Goal: Transaction & Acquisition: Purchase product/service

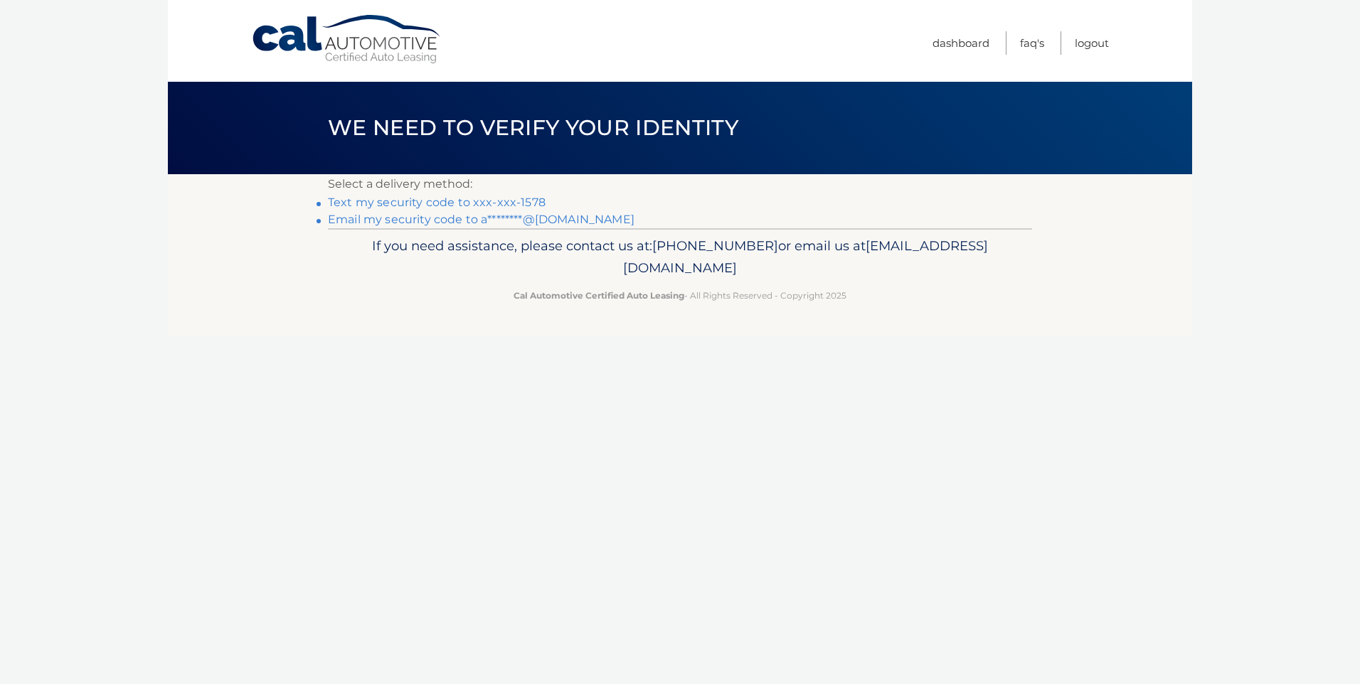
click at [466, 205] on link "Text my security code to xxx-xxx-1578" at bounding box center [437, 203] width 218 height 14
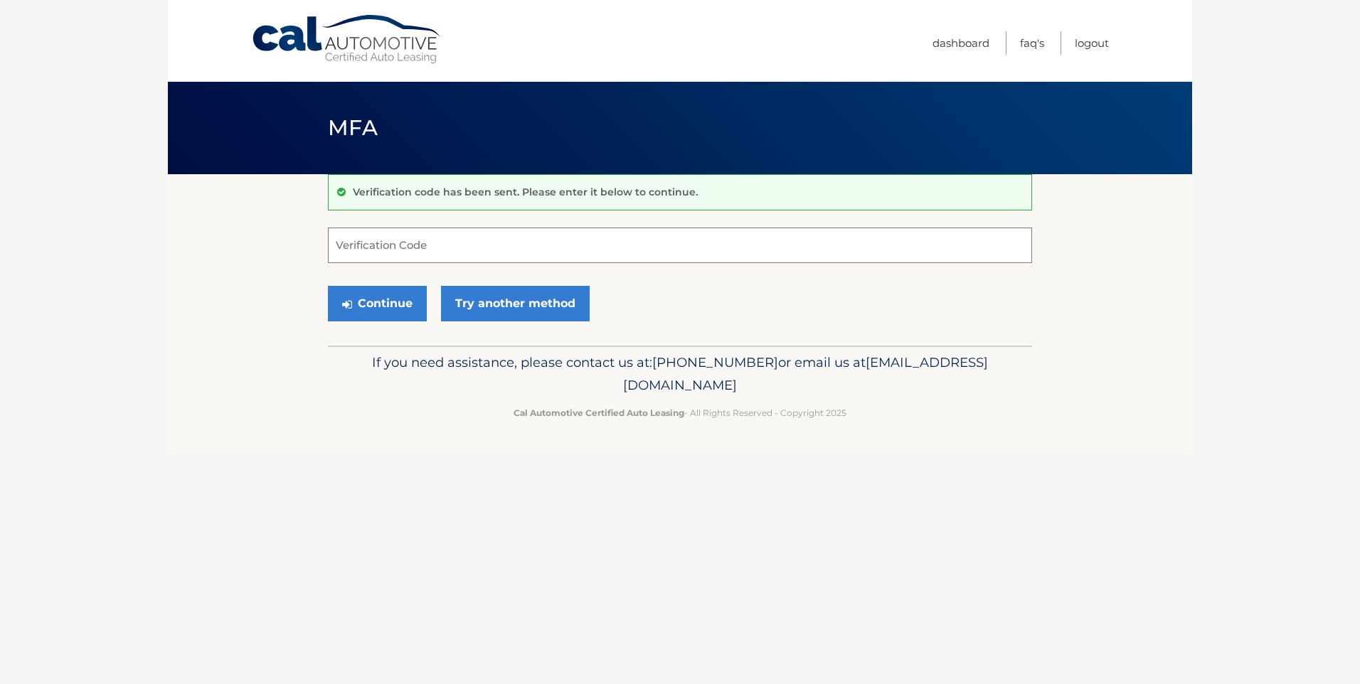
click at [532, 240] on input "Verification Code" at bounding box center [680, 246] width 704 height 36
type input "417034"
click at [372, 298] on button "Continue" at bounding box center [377, 304] width 99 height 36
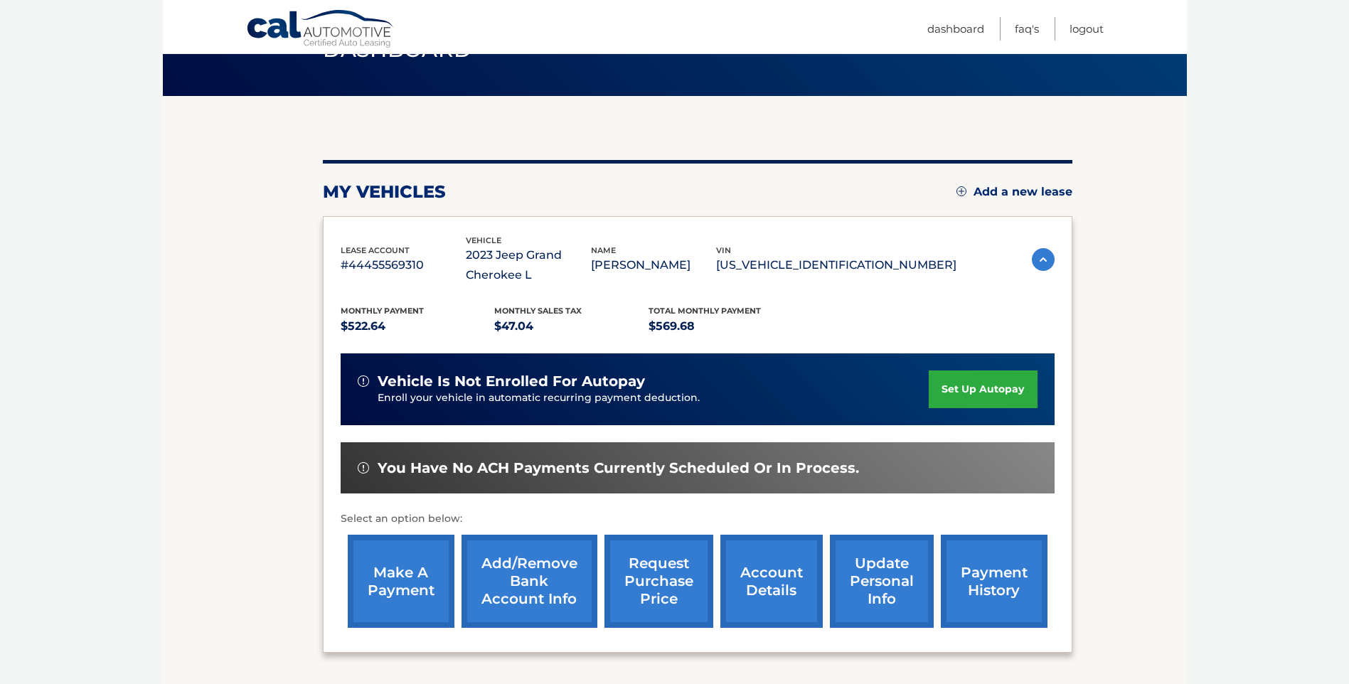
scroll to position [198, 0]
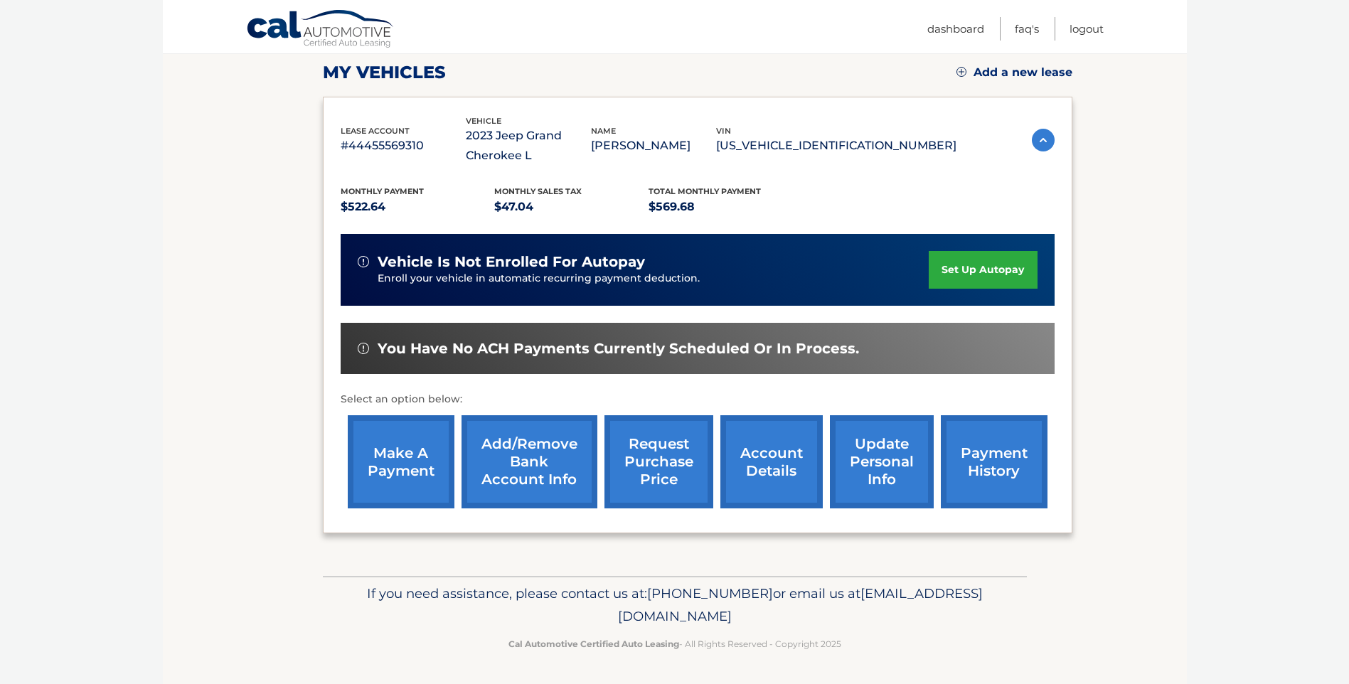
click at [388, 445] on link "make a payment" at bounding box center [401, 461] width 107 height 93
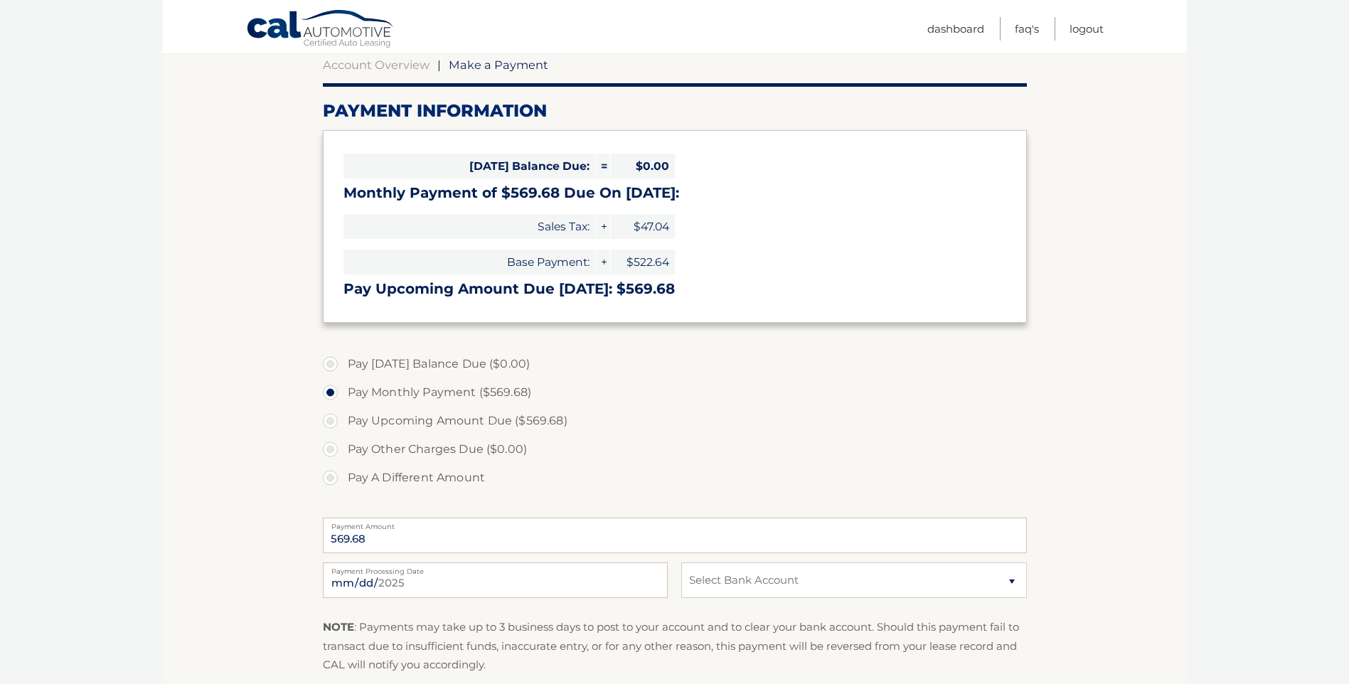
scroll to position [213, 0]
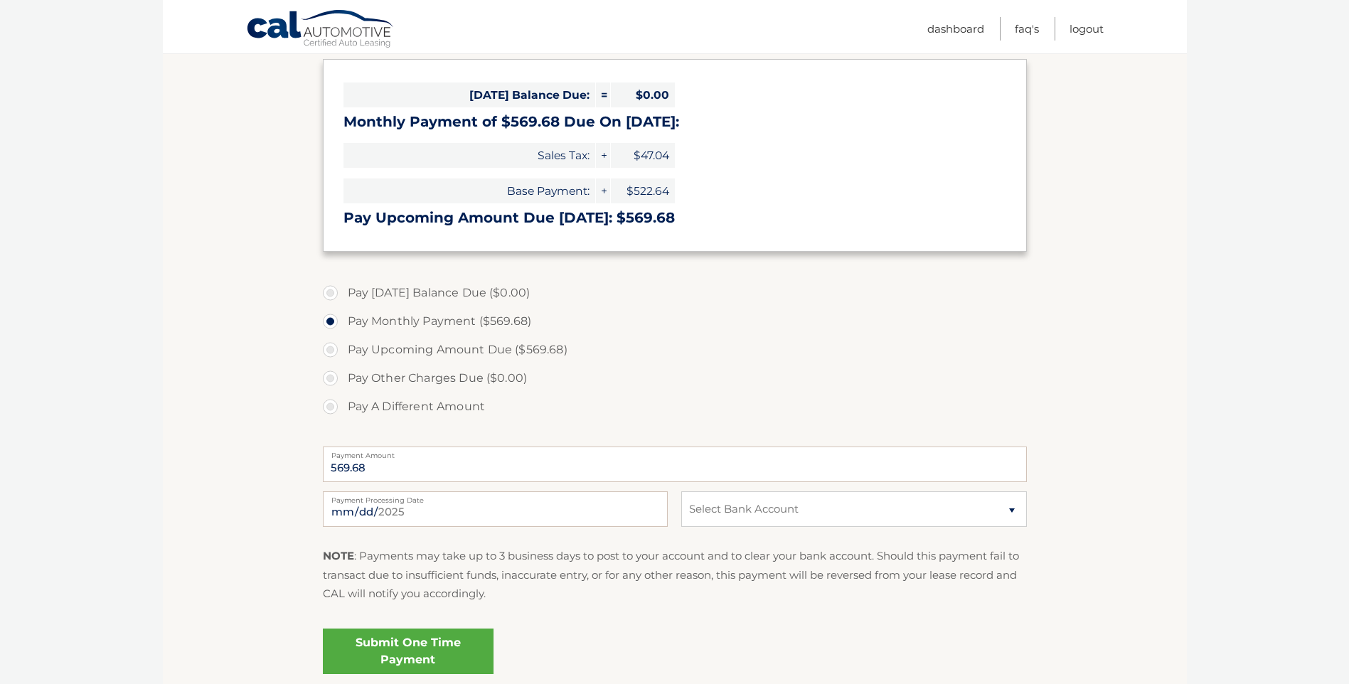
click at [336, 399] on label "Pay A Different Amount" at bounding box center [675, 407] width 704 height 28
click at [336, 399] on input "Pay A Different Amount" at bounding box center [336, 404] width 14 height 23
radio input "true"
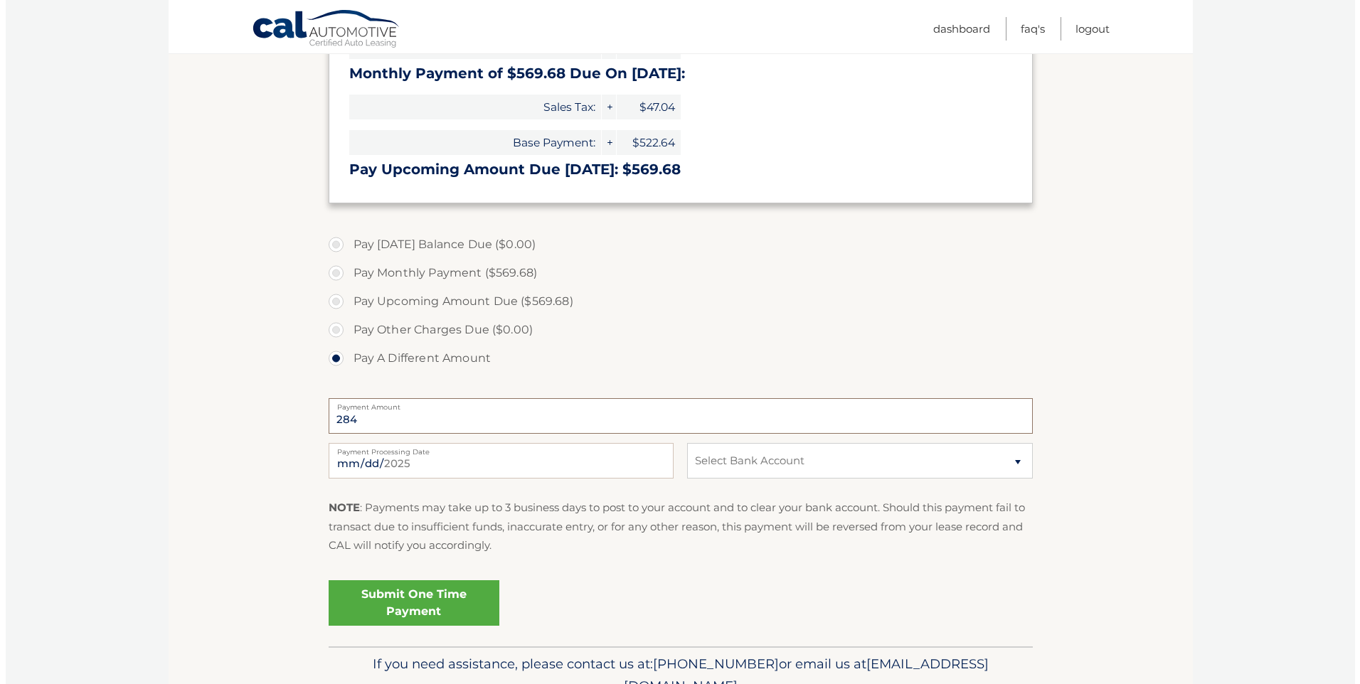
scroll to position [285, 0]
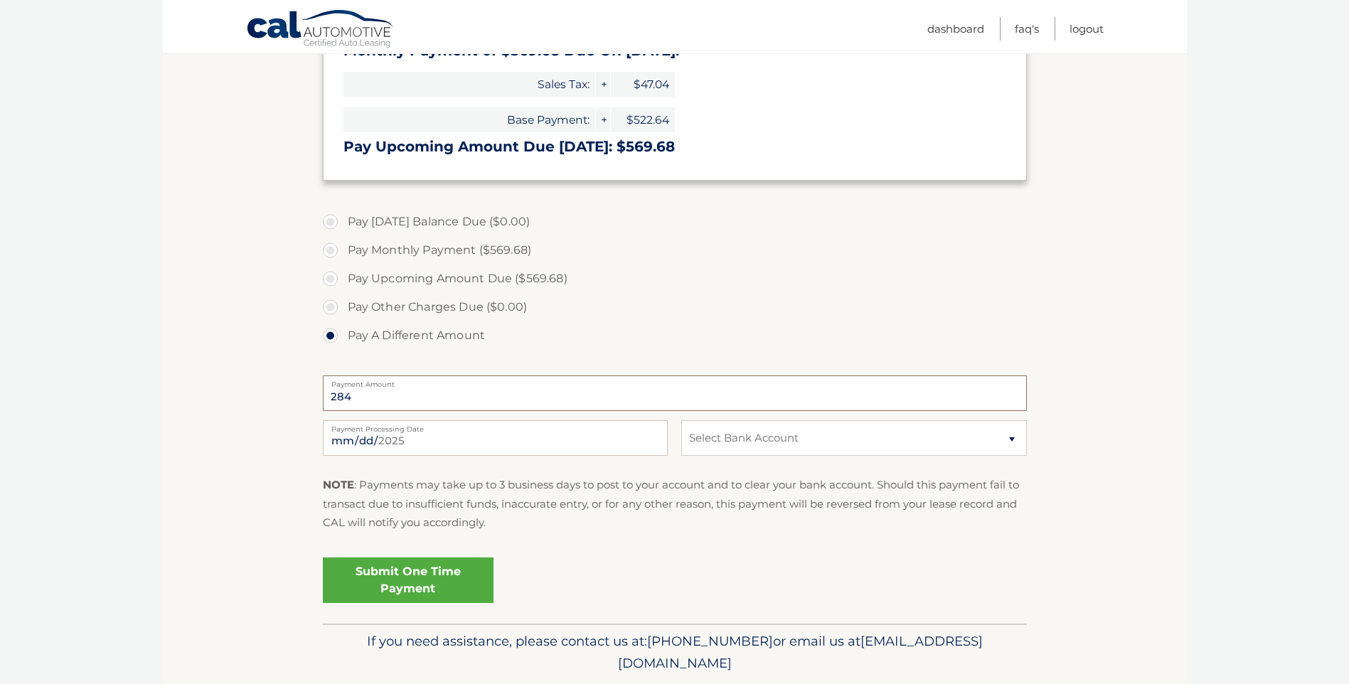
type input "284"
click at [732, 455] on select "Select Bank Account Checking BHCU *****7031 Checking FRANKLIN MINT FCU *****7403" at bounding box center [853, 438] width 345 height 36
select select "NzlhNzI3ZmItZjMwNi00NGE0LWJjMGYtMTQ0ZjY4MDFmNDVj"
click at [681, 420] on select "Select Bank Account Checking BHCU *****7031 Checking FRANKLIN MINT FCU *****7403" at bounding box center [853, 438] width 345 height 36
click at [469, 589] on link "Submit One Time Payment" at bounding box center [408, 581] width 171 height 46
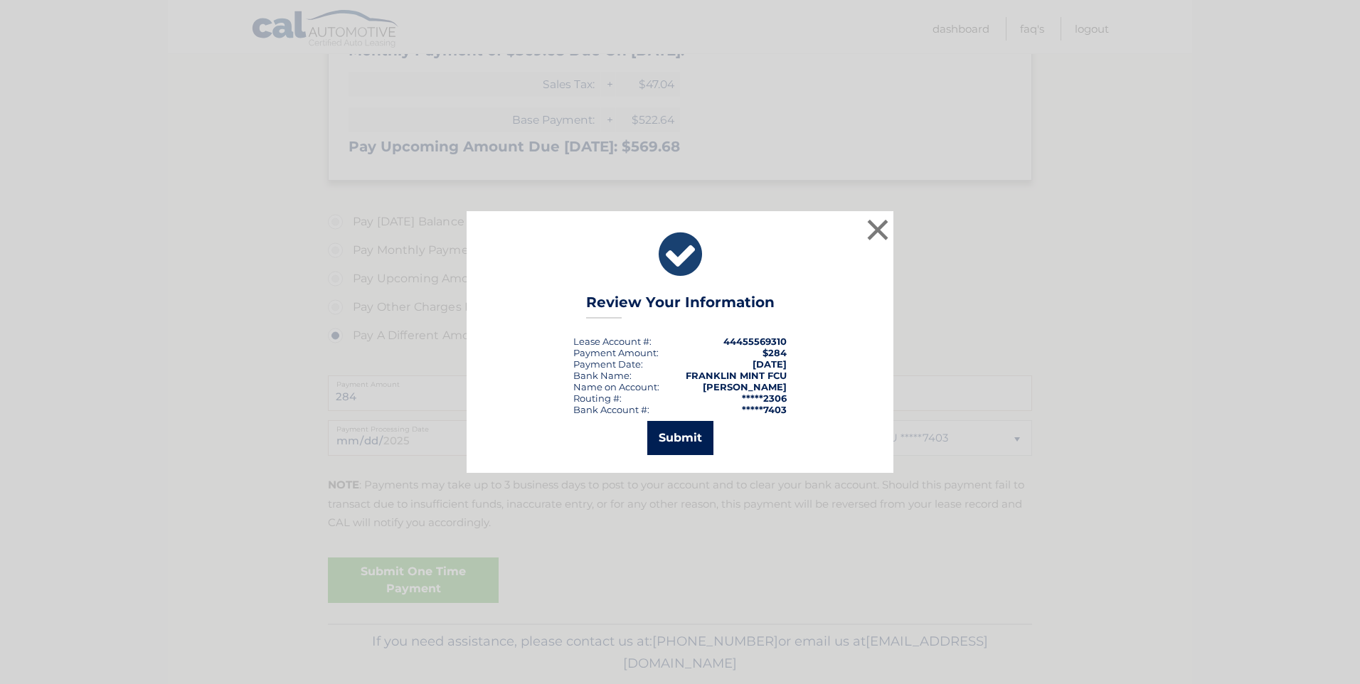
click at [689, 426] on button "Submit" at bounding box center [680, 438] width 66 height 34
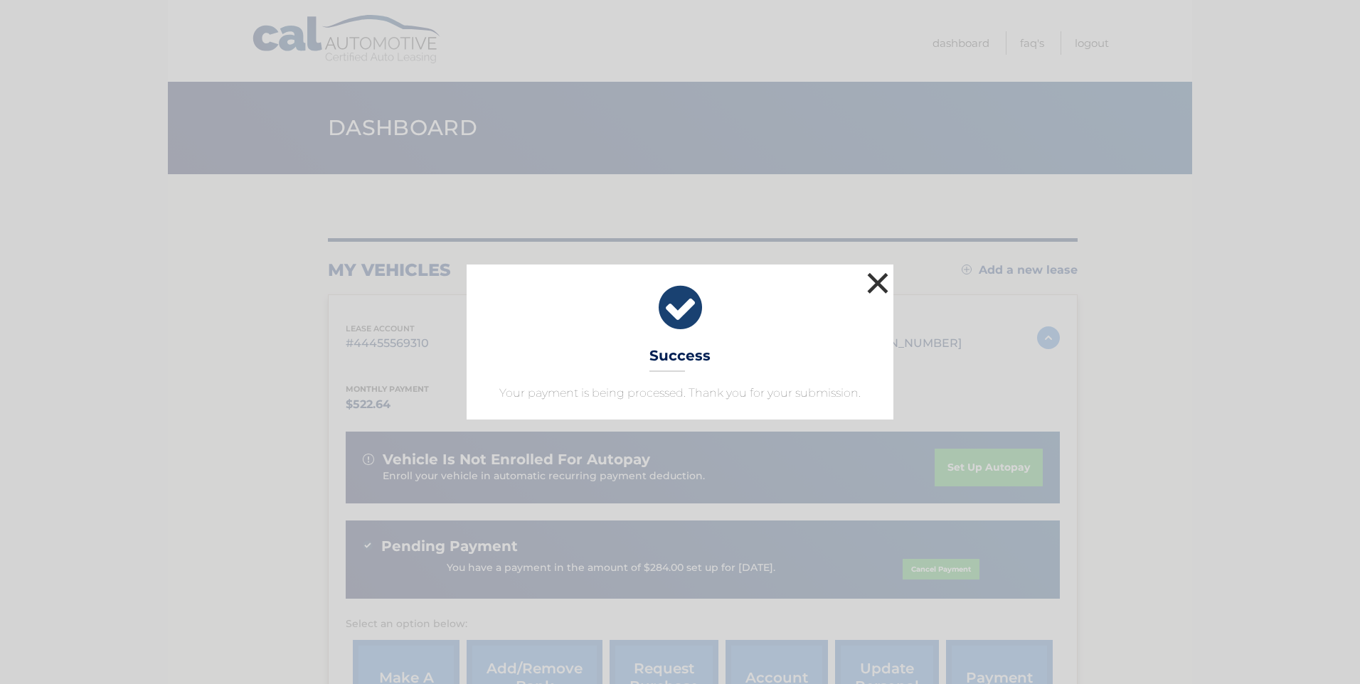
click at [876, 277] on button "×" at bounding box center [878, 283] width 28 height 28
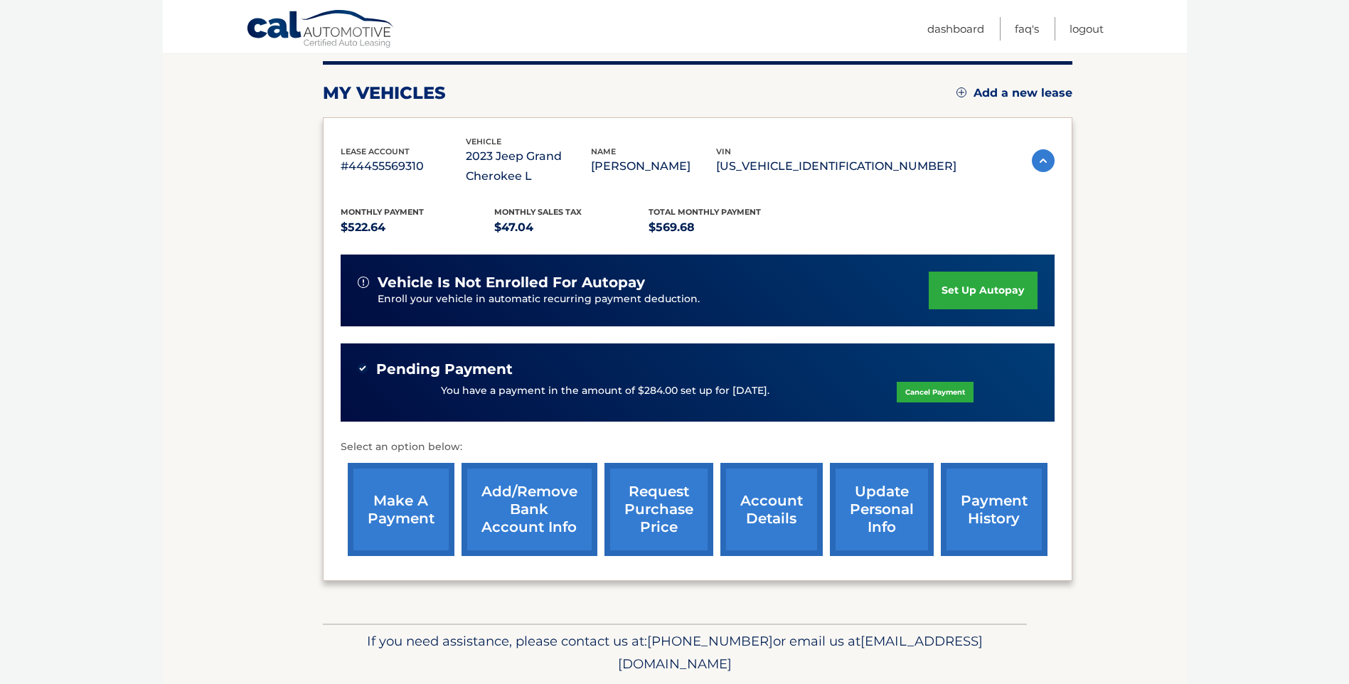
scroll to position [213, 0]
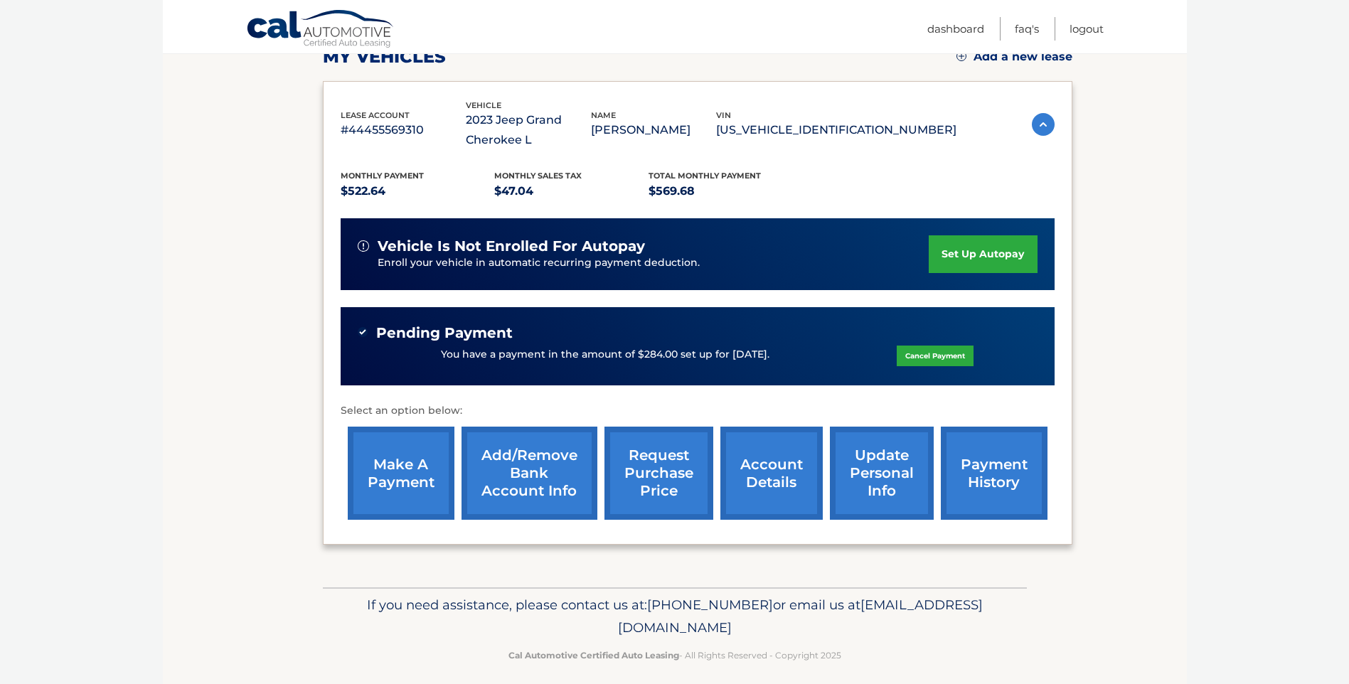
click at [415, 492] on link "make a payment" at bounding box center [401, 473] width 107 height 93
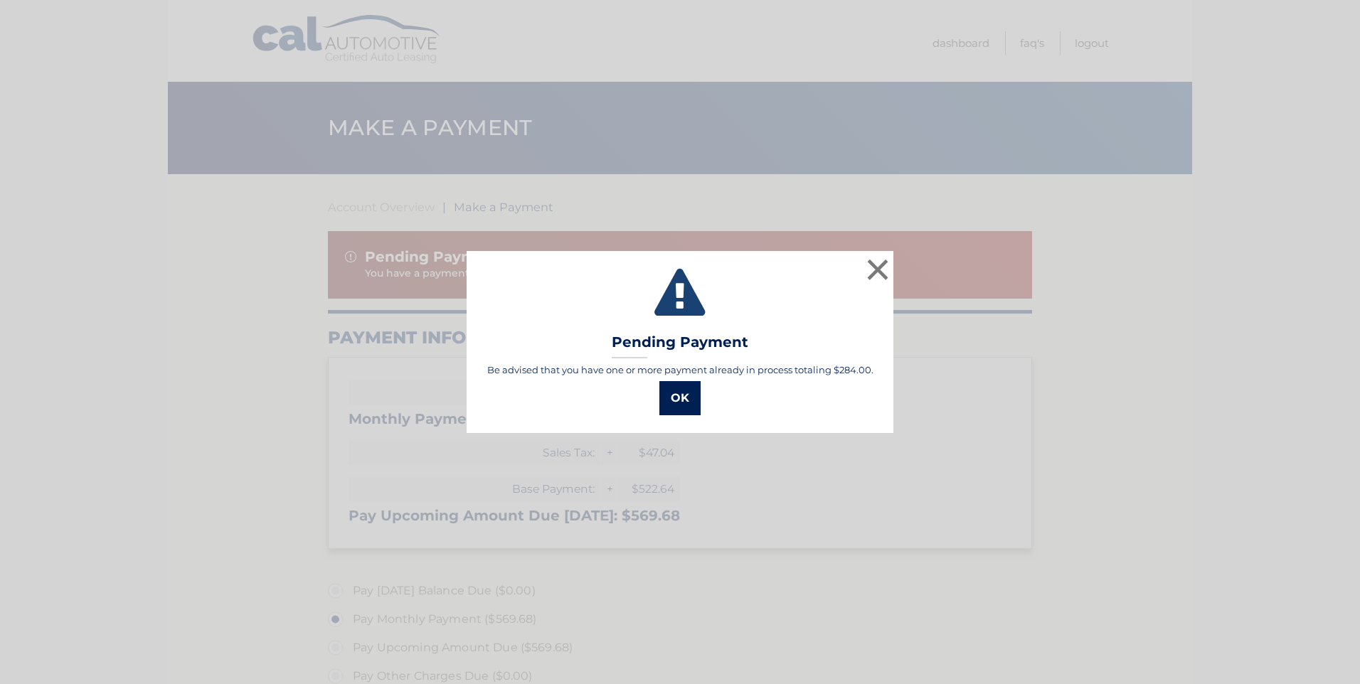
click at [681, 387] on button "OK" at bounding box center [679, 398] width 41 height 34
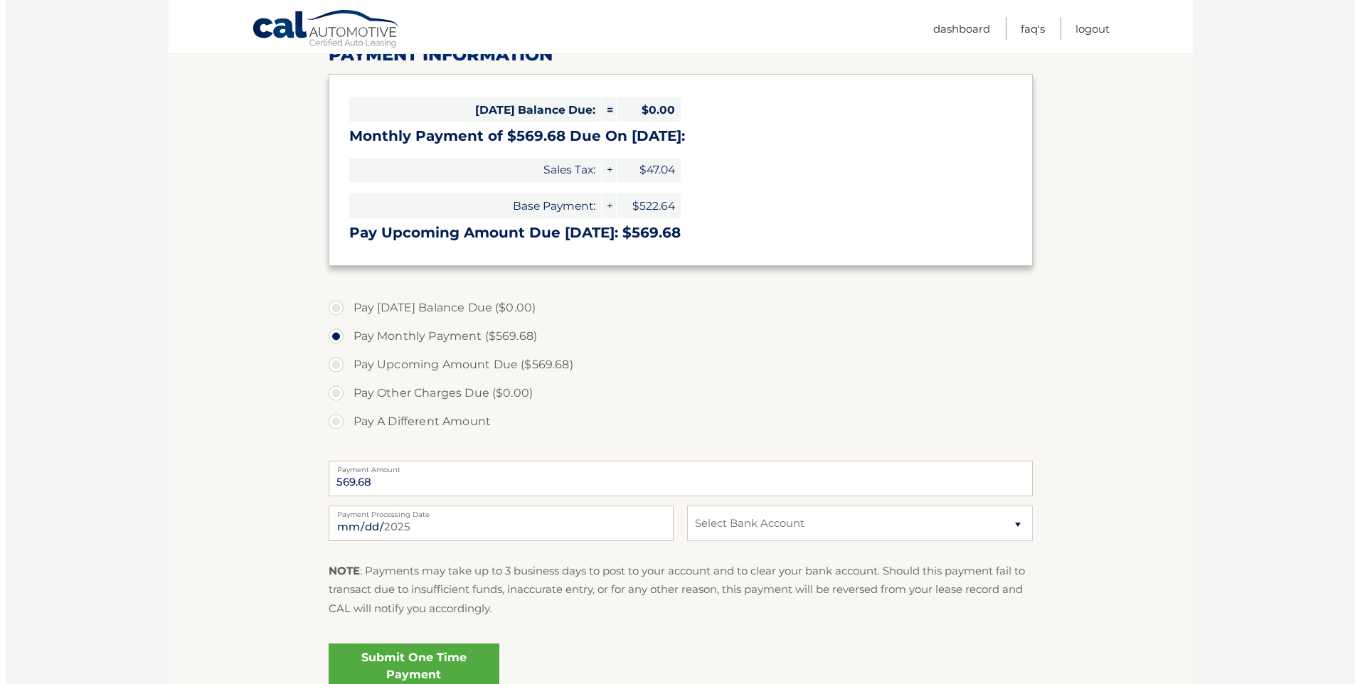
scroll to position [285, 0]
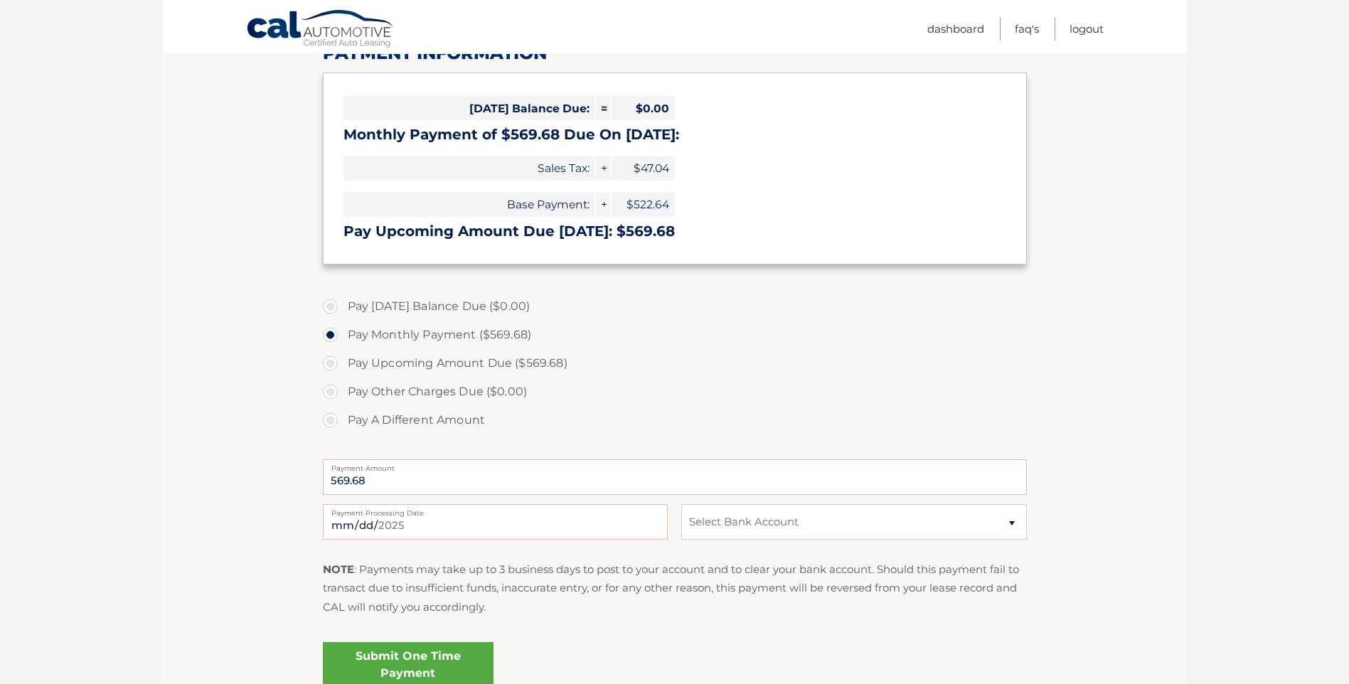
click at [387, 415] on label "Pay A Different Amount" at bounding box center [675, 420] width 704 height 28
click at [343, 415] on input "Pay A Different Amount" at bounding box center [336, 417] width 14 height 23
radio input "true"
type input "285.68"
click at [786, 533] on select "Select Bank Account Checking BHCU *****7031 Checking FRANKLIN MINT FCU *****7403" at bounding box center [853, 522] width 345 height 36
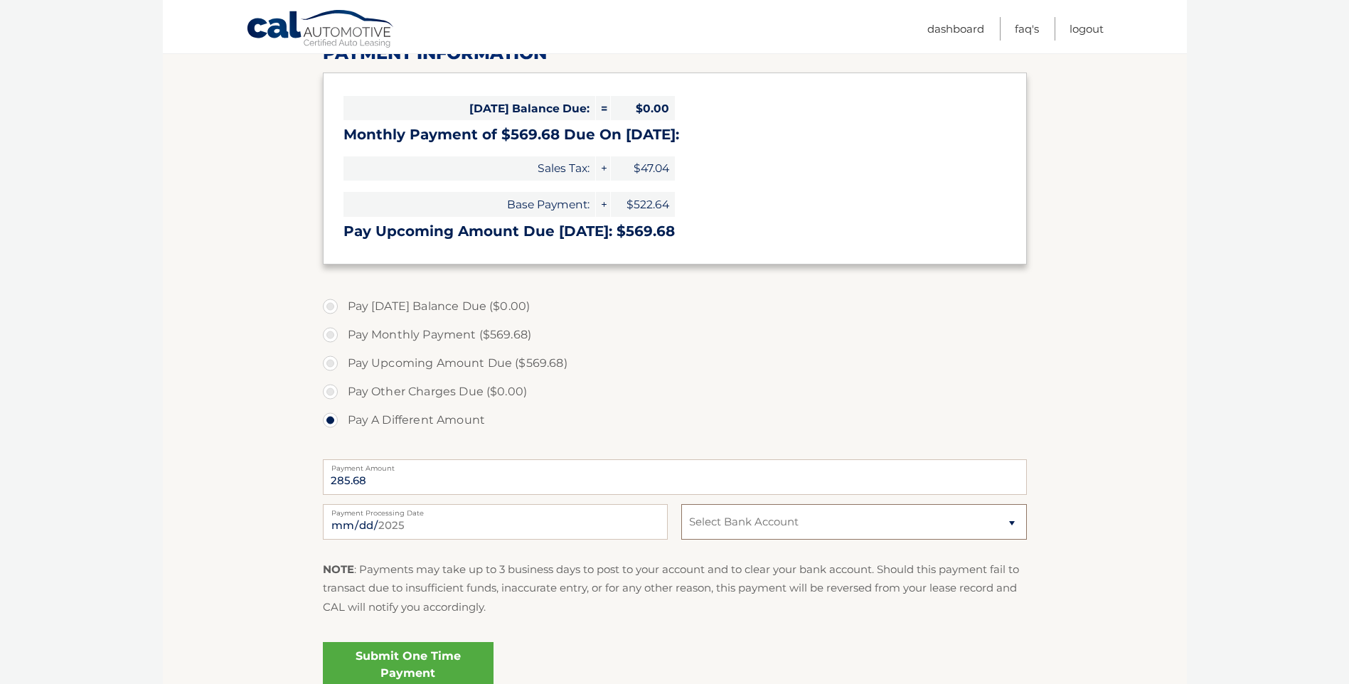
select select "NzlhNzI3ZmItZjMwNi00NGE0LWJjMGYtMTQ0ZjY4MDFmNDVj"
click at [681, 504] on select "Select Bank Account Checking BHCU *****7031 Checking FRANKLIN MINT FCU *****7403" at bounding box center [853, 522] width 345 height 36
click at [568, 533] on input "2025-10-02" at bounding box center [495, 522] width 345 height 36
type input "2025-10-16"
click at [441, 652] on link "Submit One Time Payment" at bounding box center [408, 665] width 171 height 46
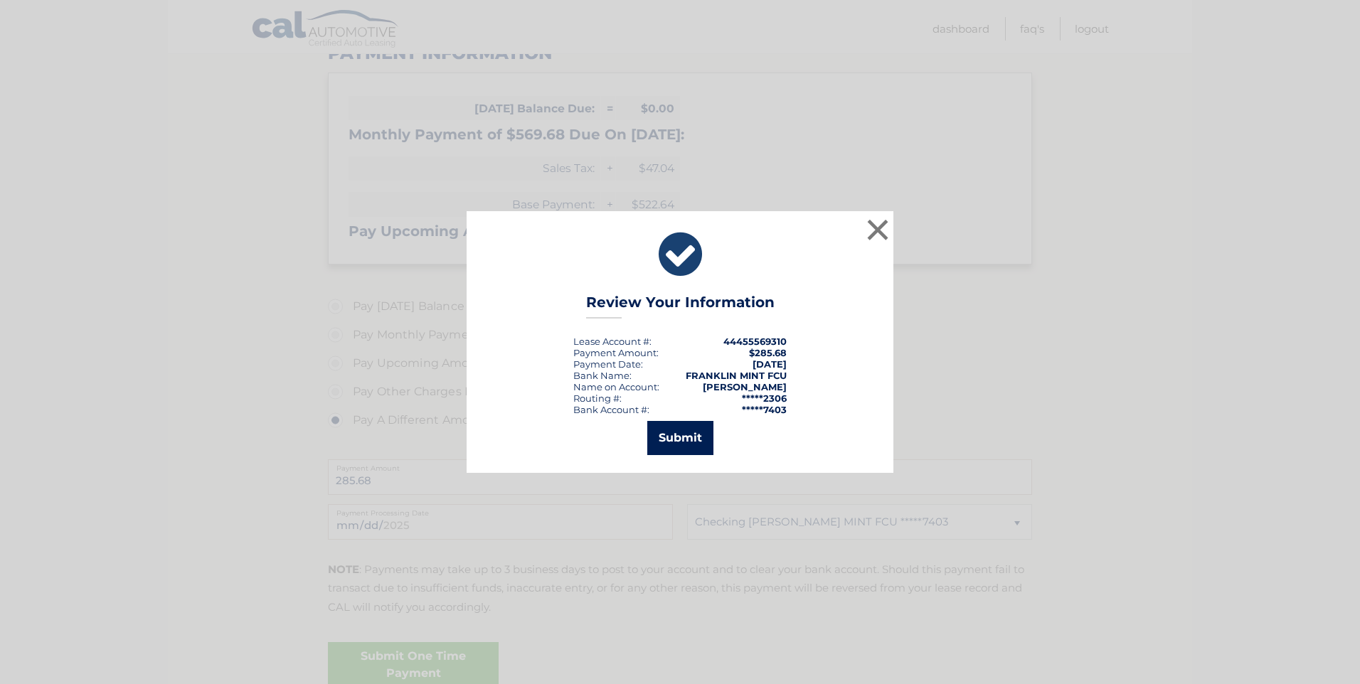
click at [679, 439] on button "Submit" at bounding box center [680, 438] width 66 height 34
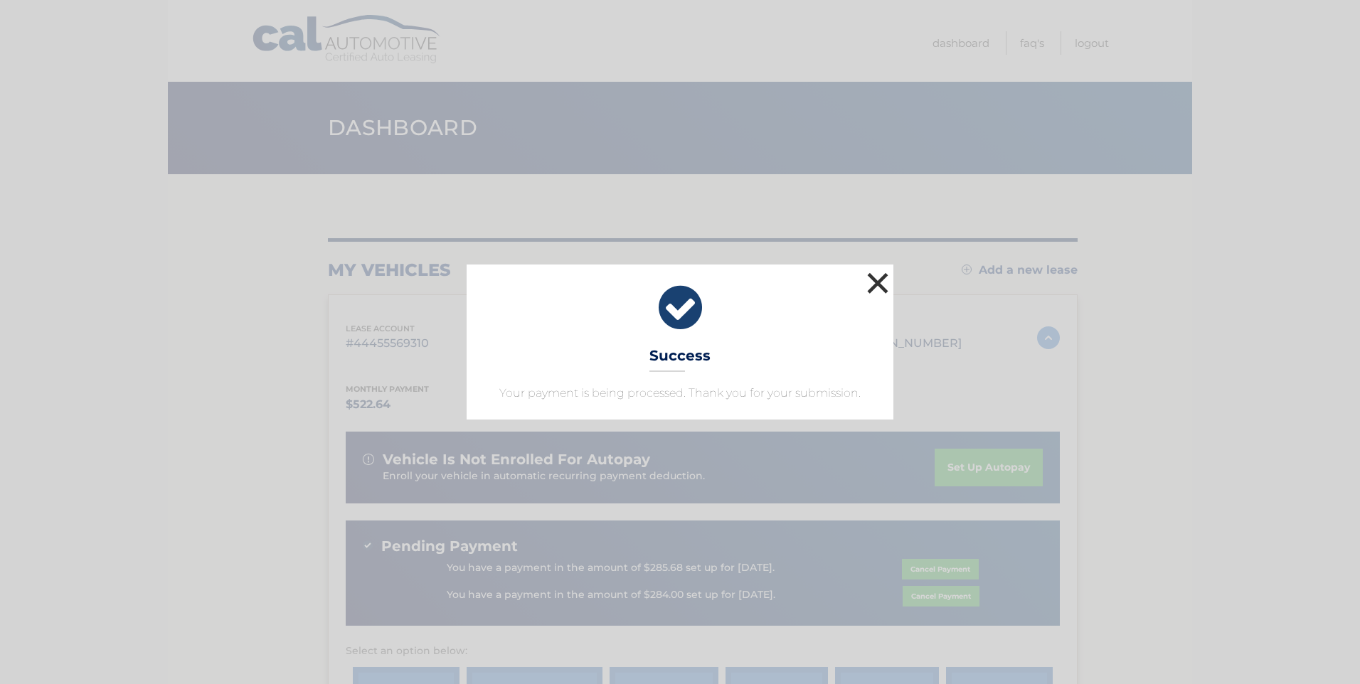
click at [869, 286] on button "×" at bounding box center [878, 283] width 28 height 28
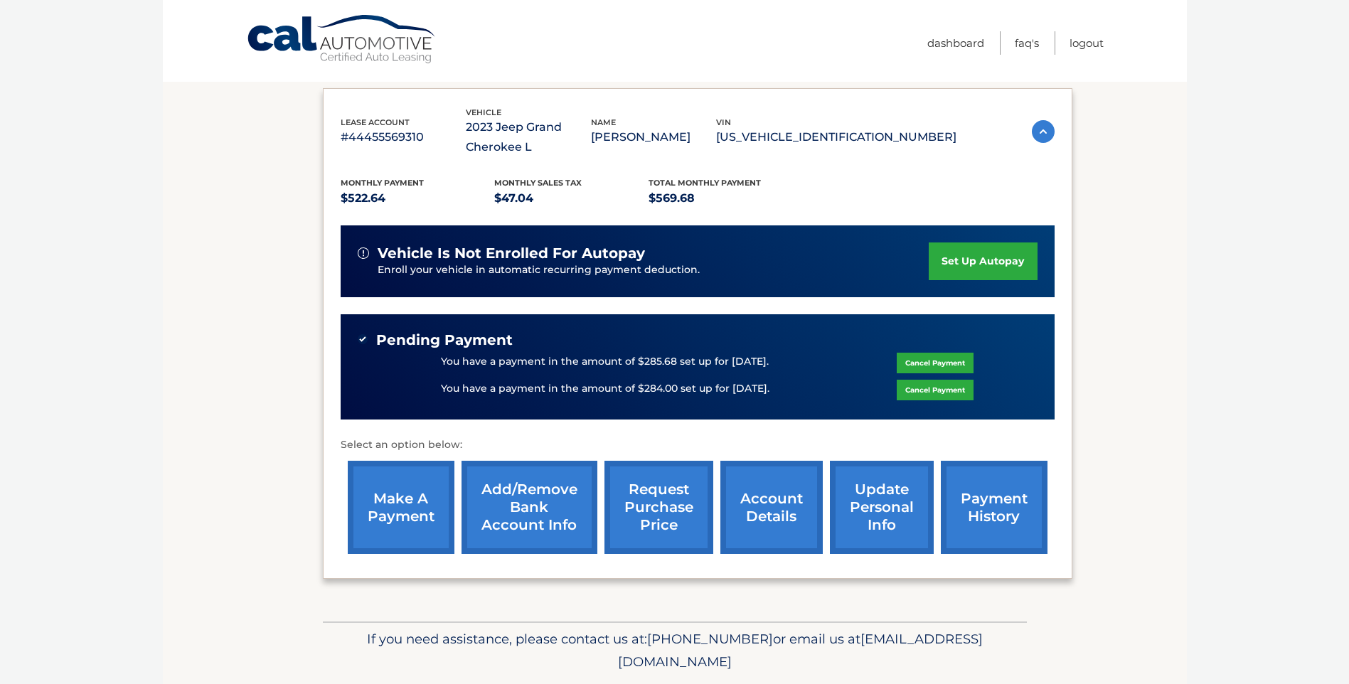
scroll to position [252, 0]
